Goal: Navigation & Orientation: Find specific page/section

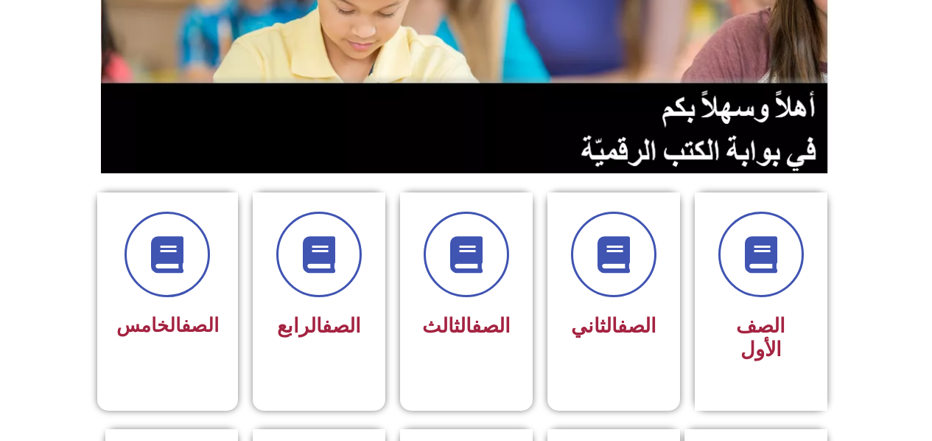
scroll to position [295, 0]
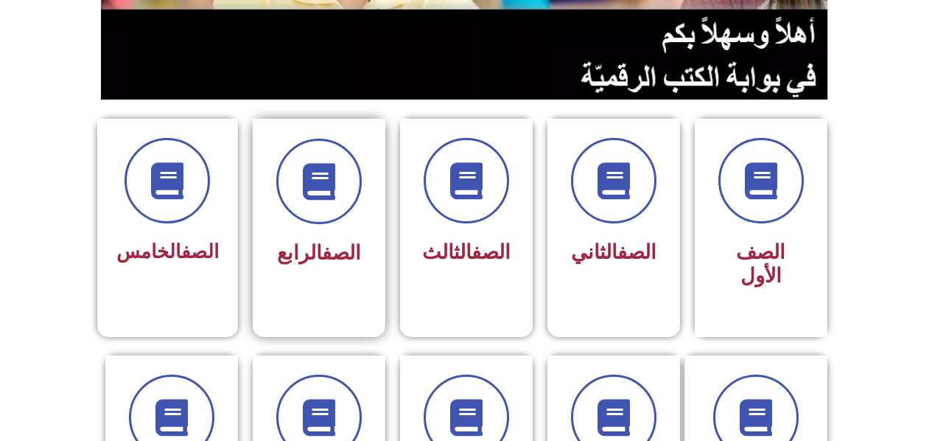
click at [343, 261] on link "الصف" at bounding box center [341, 253] width 39 height 24
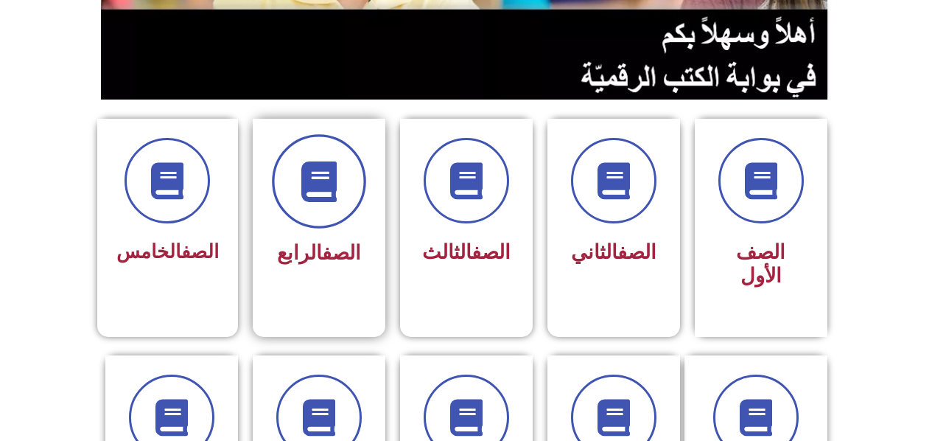
click at [357, 207] on span at bounding box center [319, 181] width 94 height 94
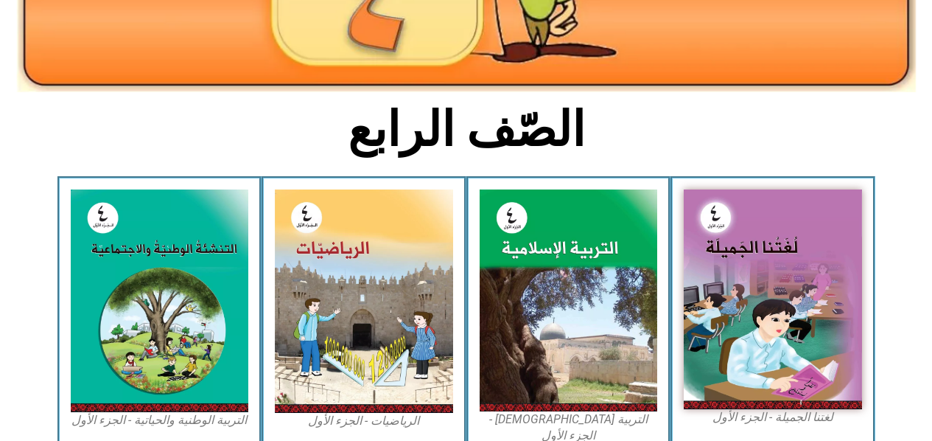
scroll to position [295, 0]
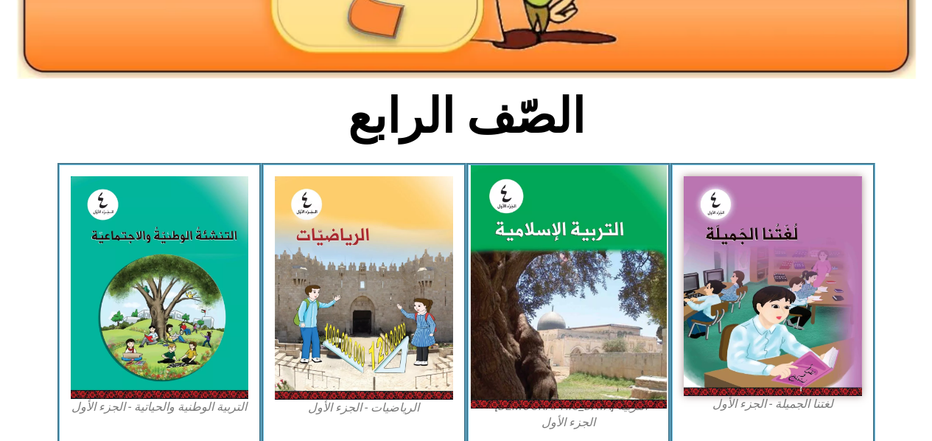
click at [538, 229] on img at bounding box center [568, 287] width 196 height 244
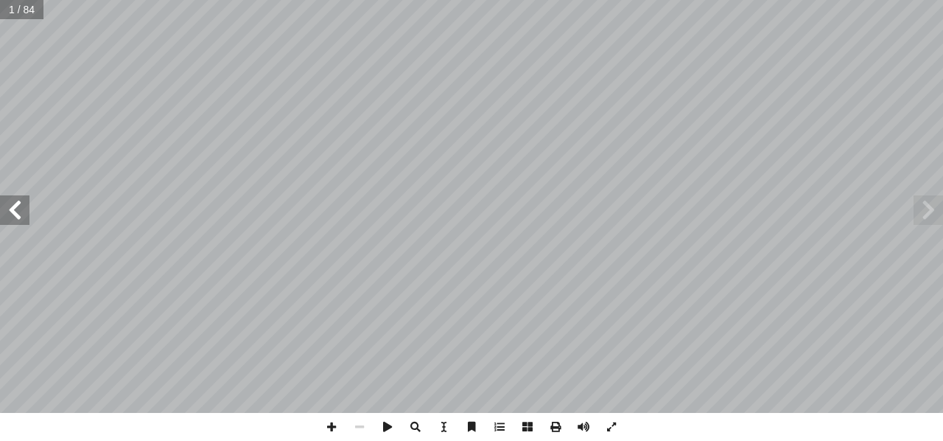
click at [18, 197] on span at bounding box center [14, 209] width 29 height 29
click at [326, 423] on span at bounding box center [332, 427] width 28 height 28
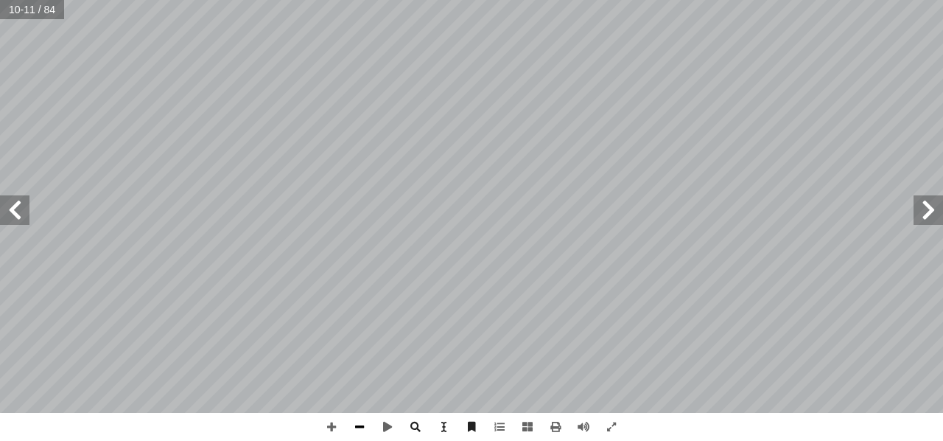
click at [360, 425] on span at bounding box center [360, 427] width 28 height 28
click at [361, 428] on span at bounding box center [360, 427] width 28 height 28
click at [359, 426] on span at bounding box center [360, 427] width 28 height 28
drag, startPoint x: 942, startPoint y: 424, endPoint x: 804, endPoint y: 500, distance: 157.9
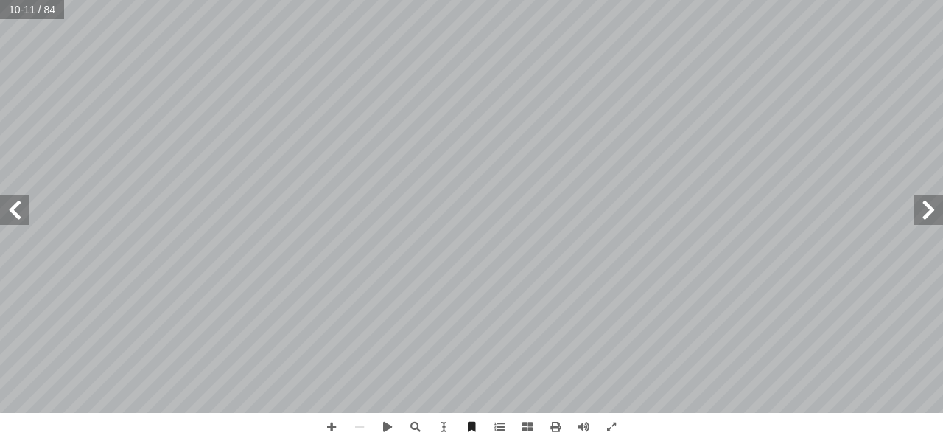
click at [804, 134] on html "الصفحة الرئيسية الصف الأول الصف الثاني الصف الثالث الصف الرابع الصف الخامس الصف…" at bounding box center [471, 67] width 943 height 134
